Goal: Task Accomplishment & Management: Manage account settings

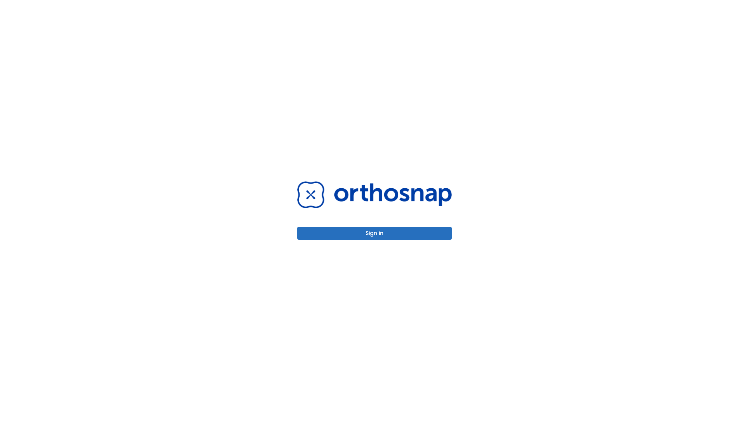
click at [374, 233] on button "Sign in" at bounding box center [374, 233] width 154 height 13
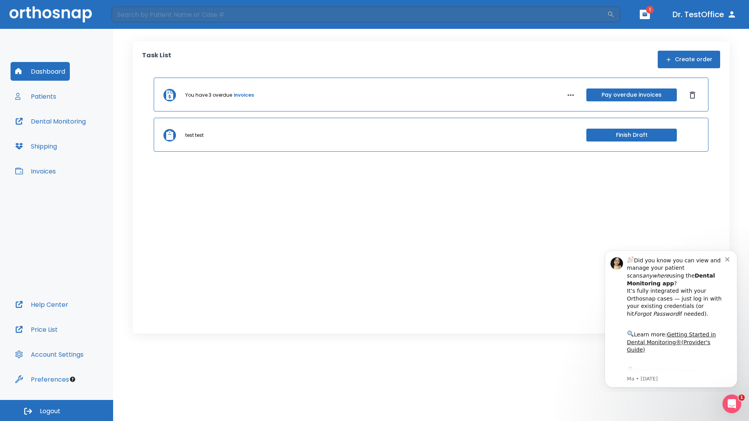
click at [57, 411] on span "Logout" at bounding box center [50, 411] width 21 height 9
